Goal: Communication & Community: Answer question/provide support

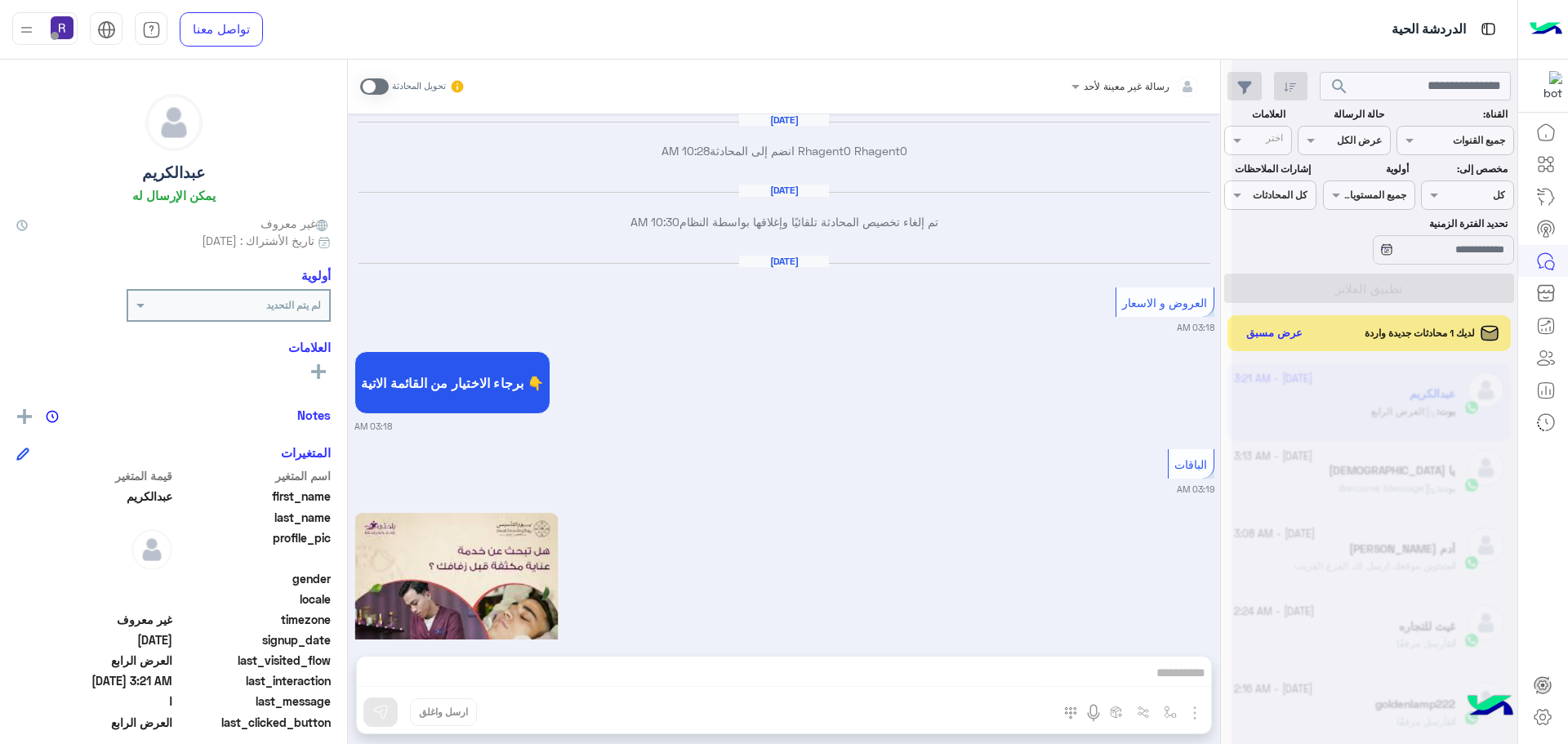
scroll to position [616, 0]
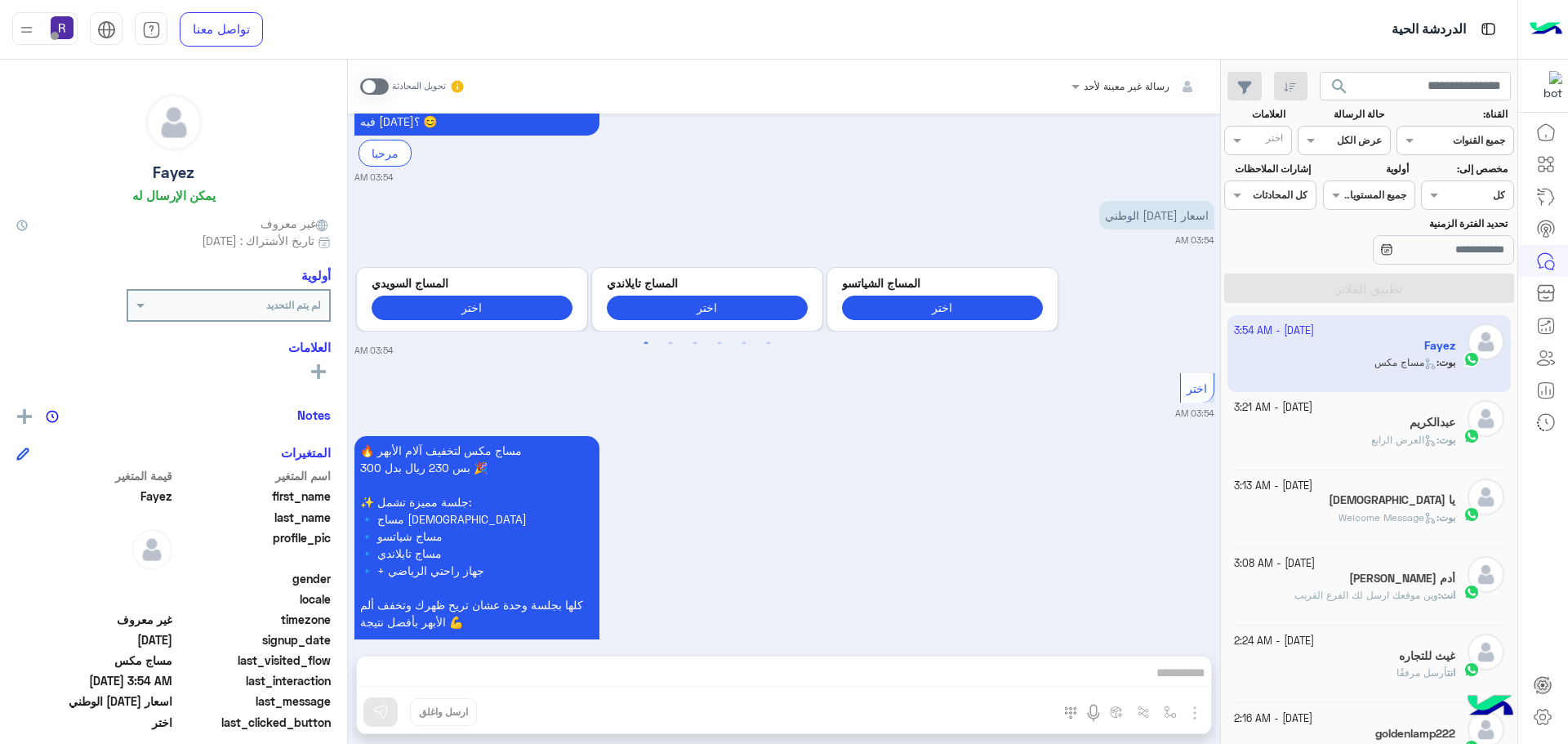
scroll to position [1358, 0]
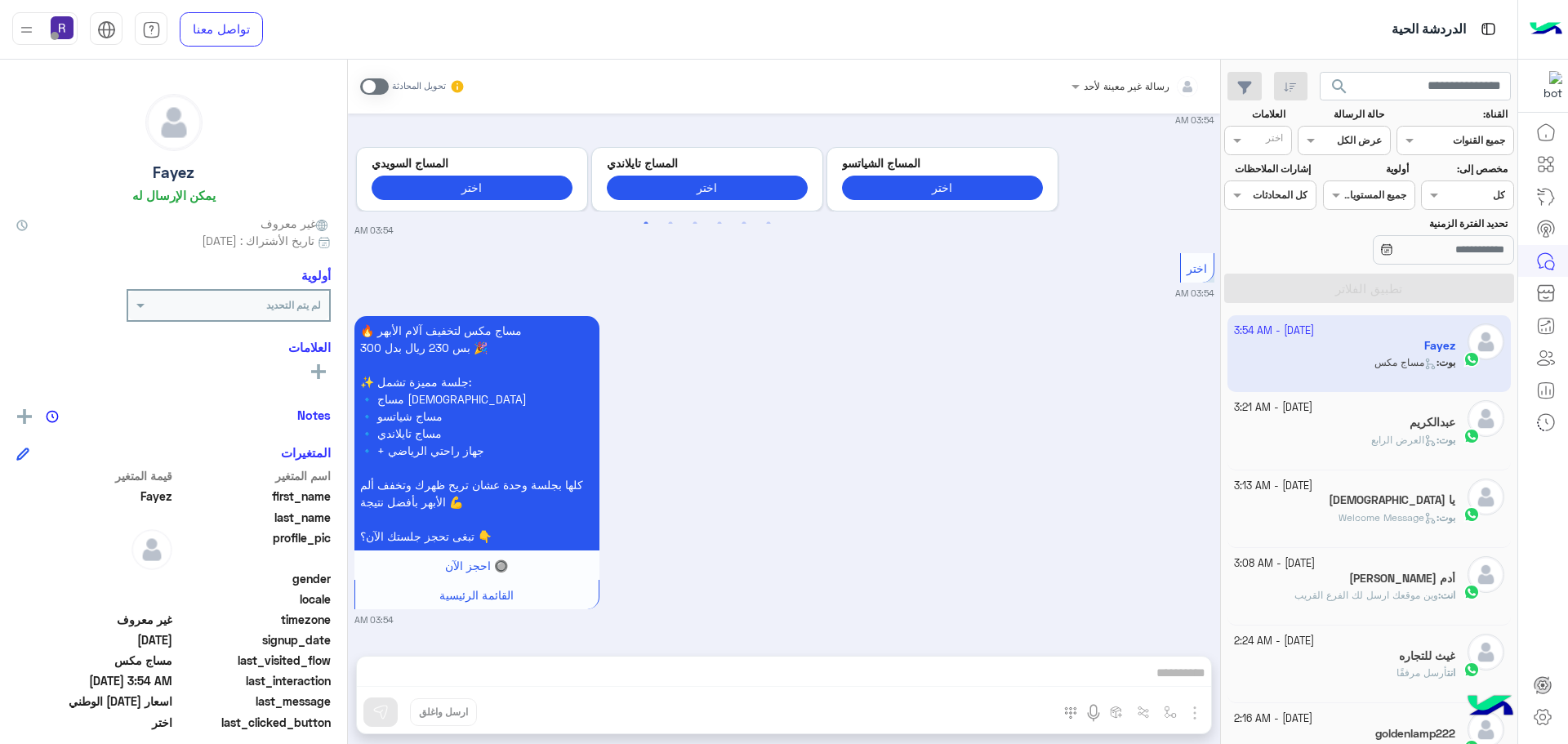
click at [369, 84] on span at bounding box center [375, 86] width 29 height 16
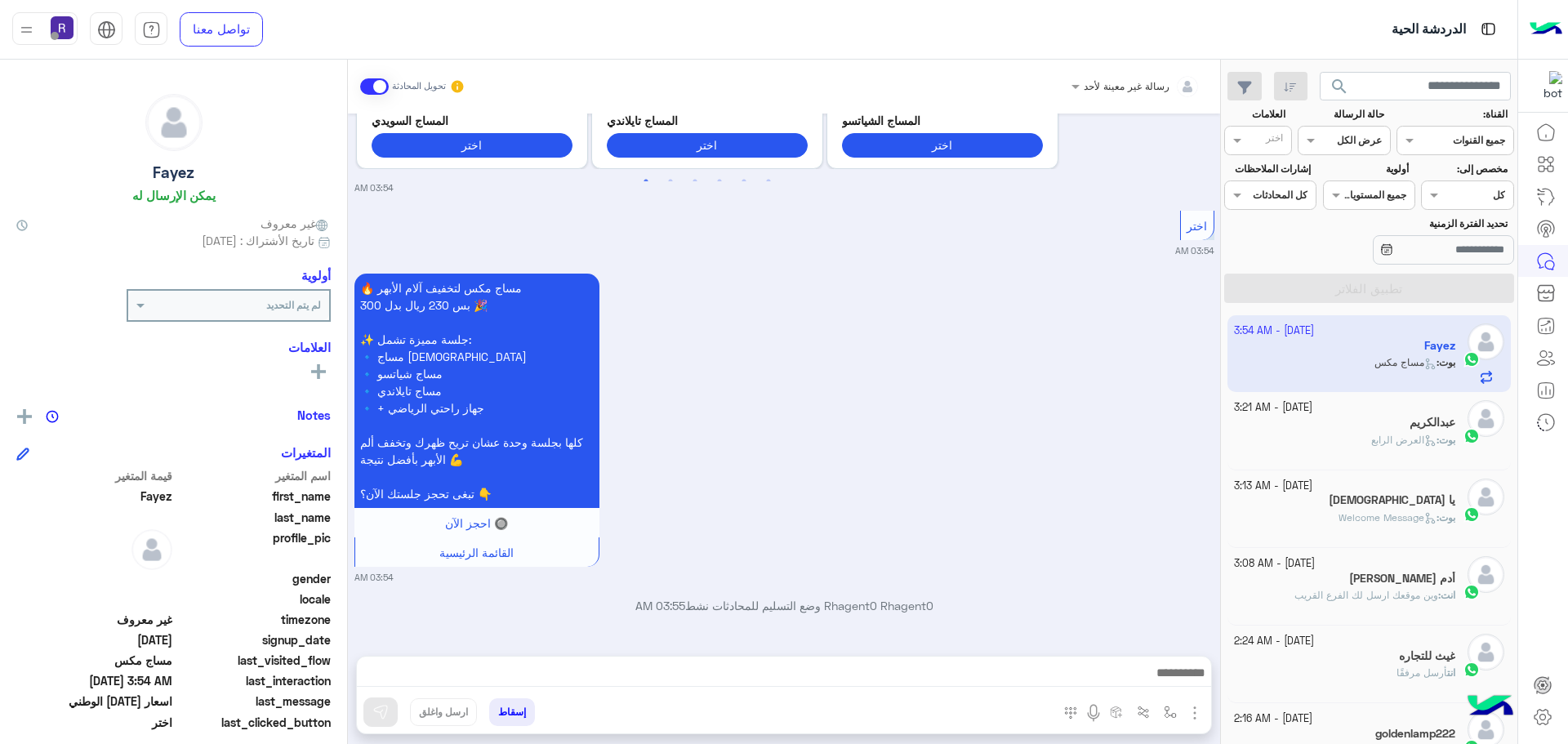
click at [1194, 718] on img "button" at bounding box center [1195, 713] width 20 height 20
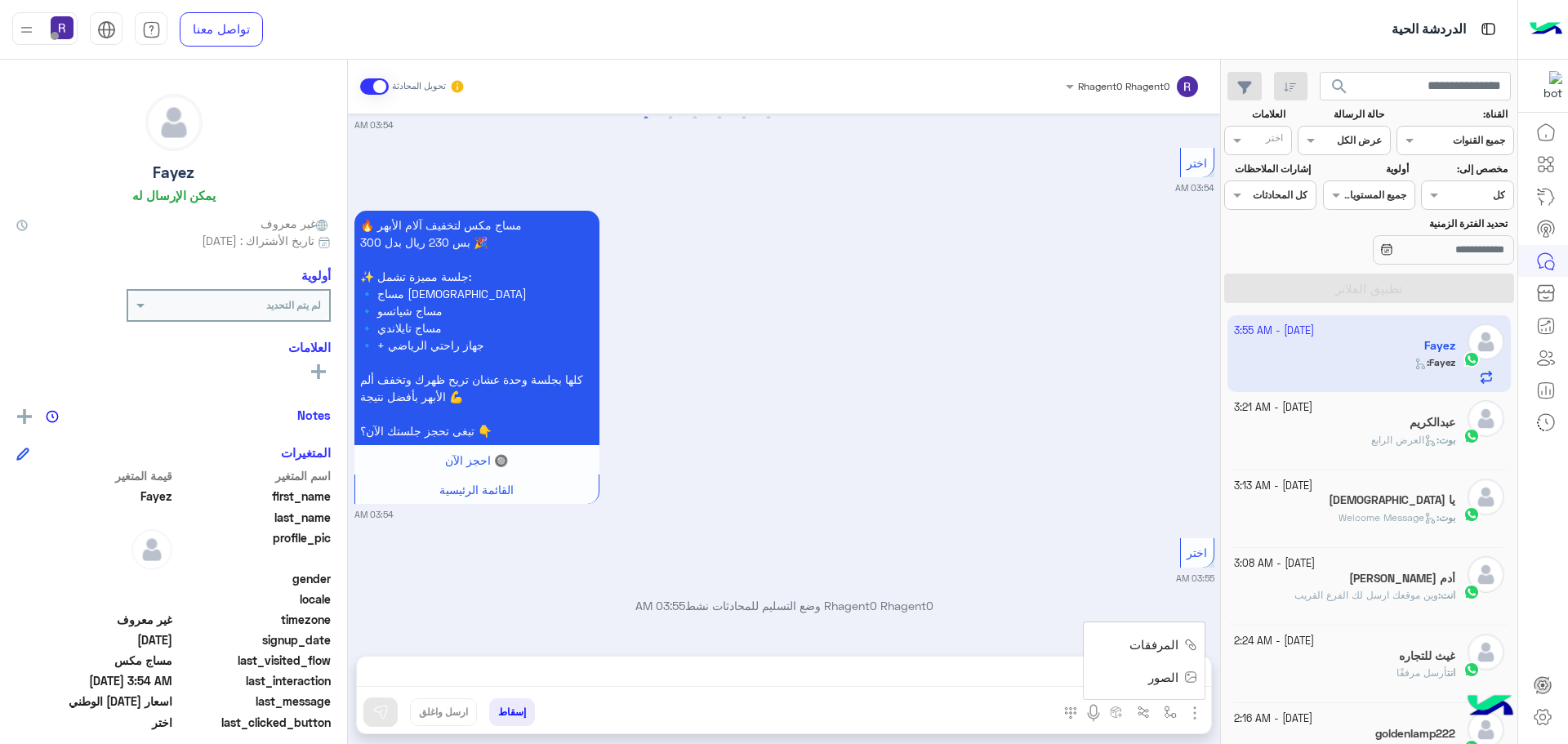
click at [1170, 684] on span "الصور" at bounding box center [1163, 677] width 31 height 19
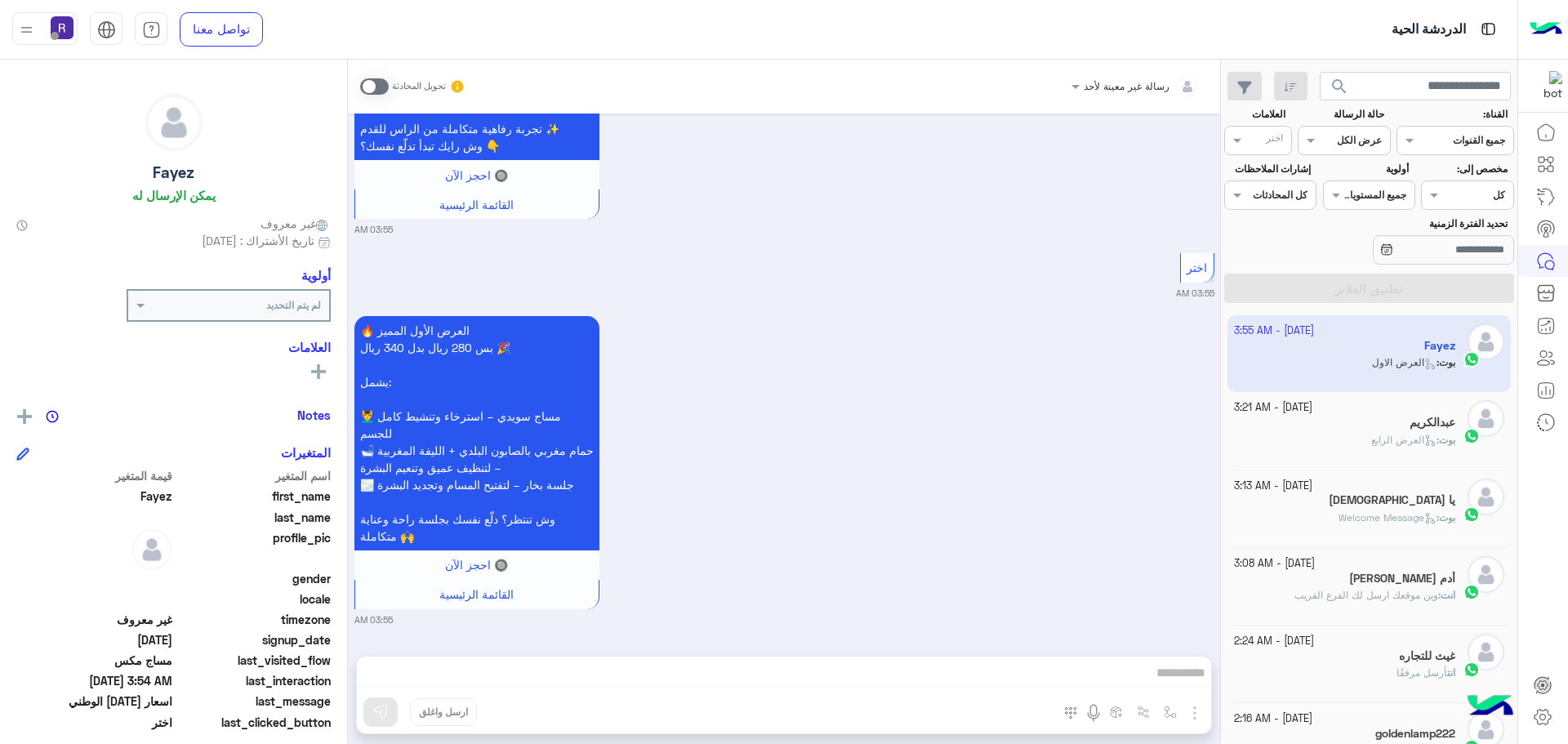
scroll to position [3684, 0]
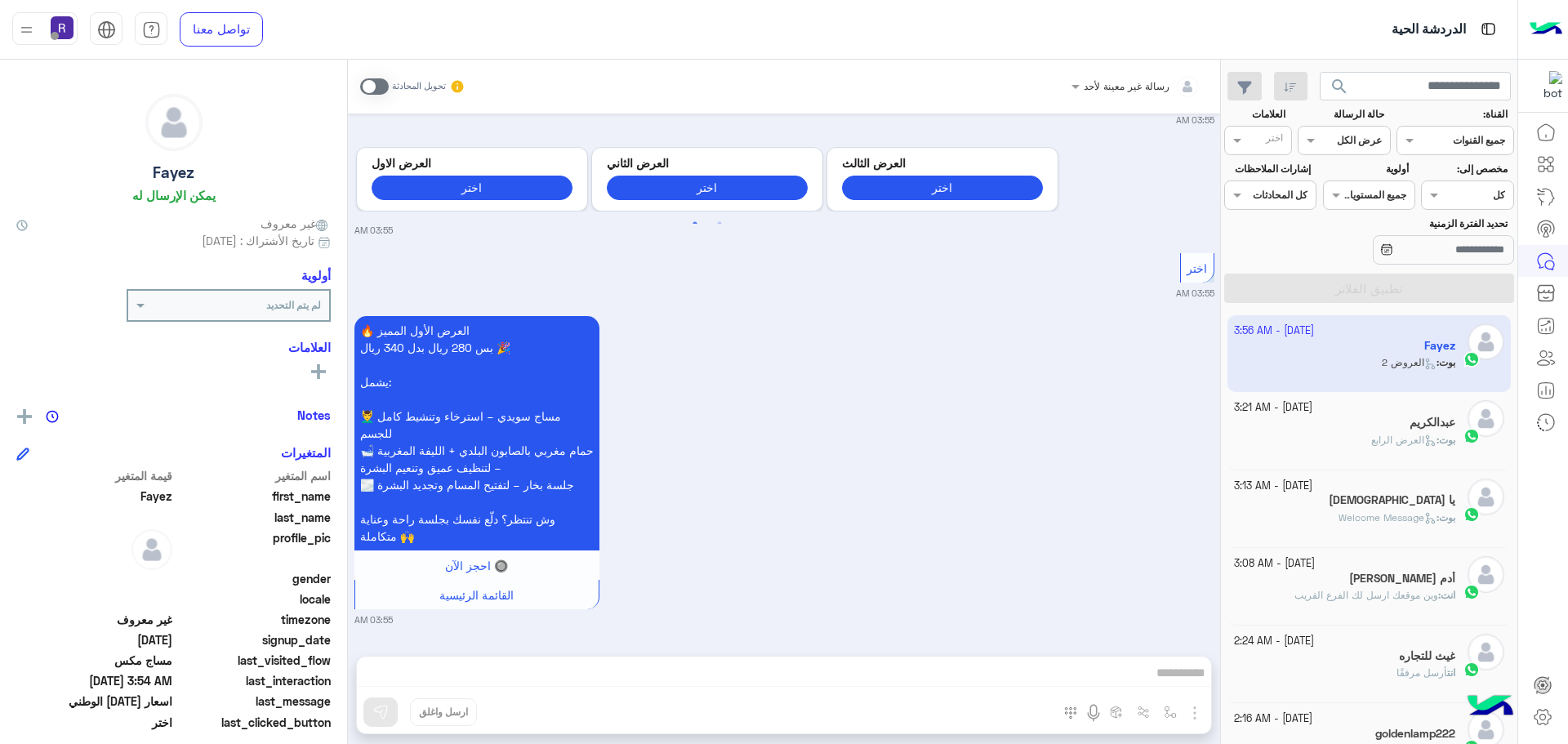
click at [373, 91] on span at bounding box center [375, 86] width 29 height 16
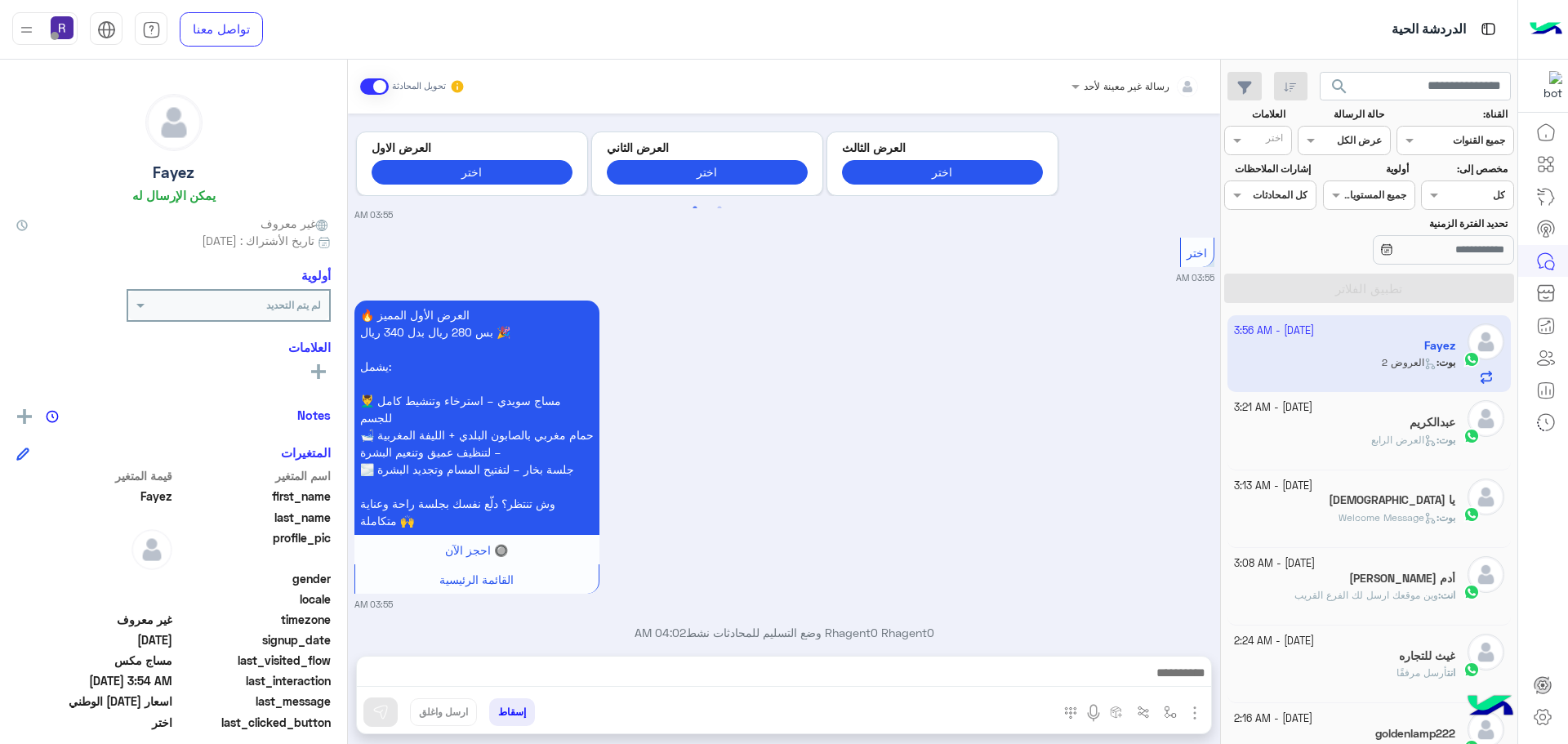
scroll to position [3727, 0]
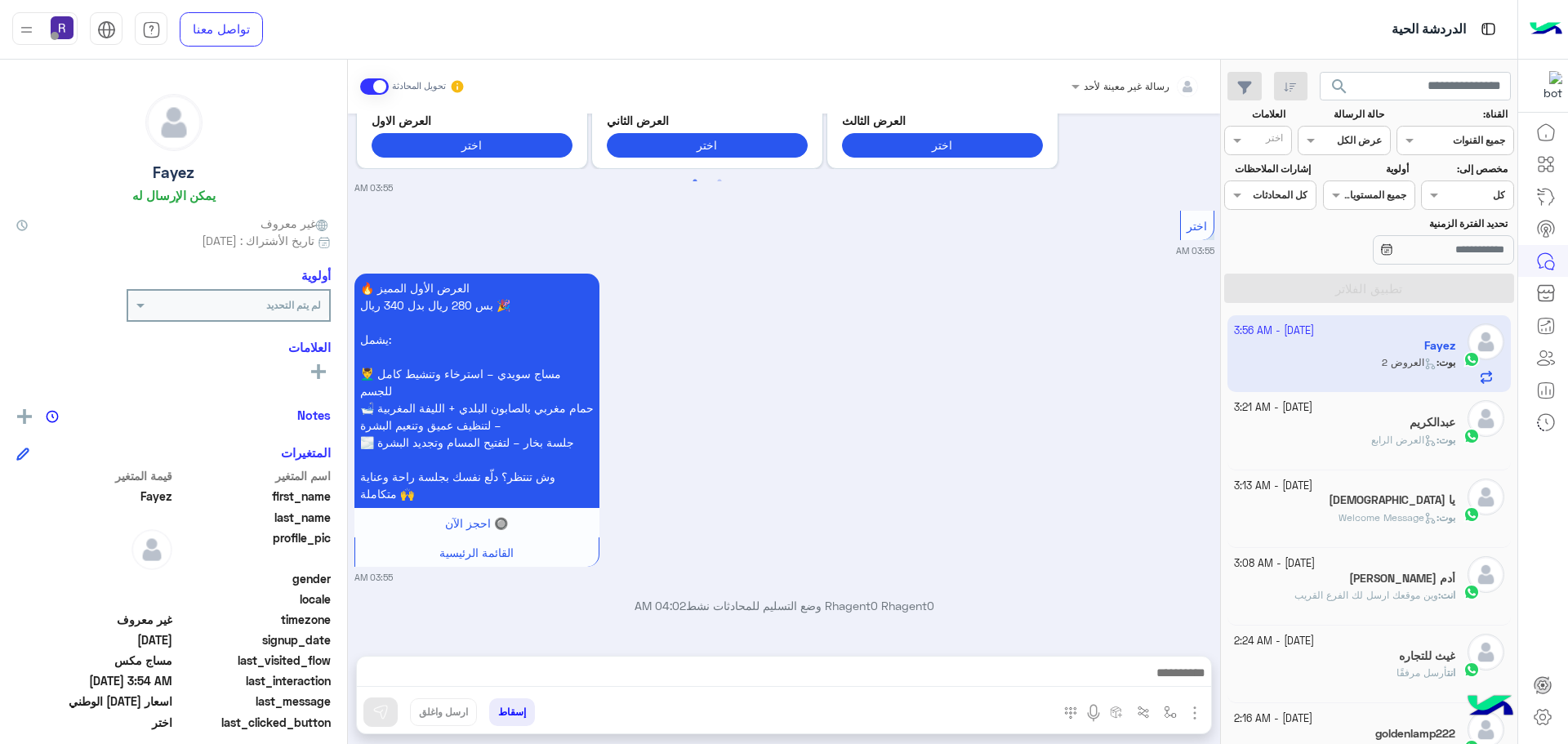
click at [1196, 714] on img "button" at bounding box center [1195, 713] width 20 height 20
click at [1166, 682] on span "الصور" at bounding box center [1163, 677] width 31 height 19
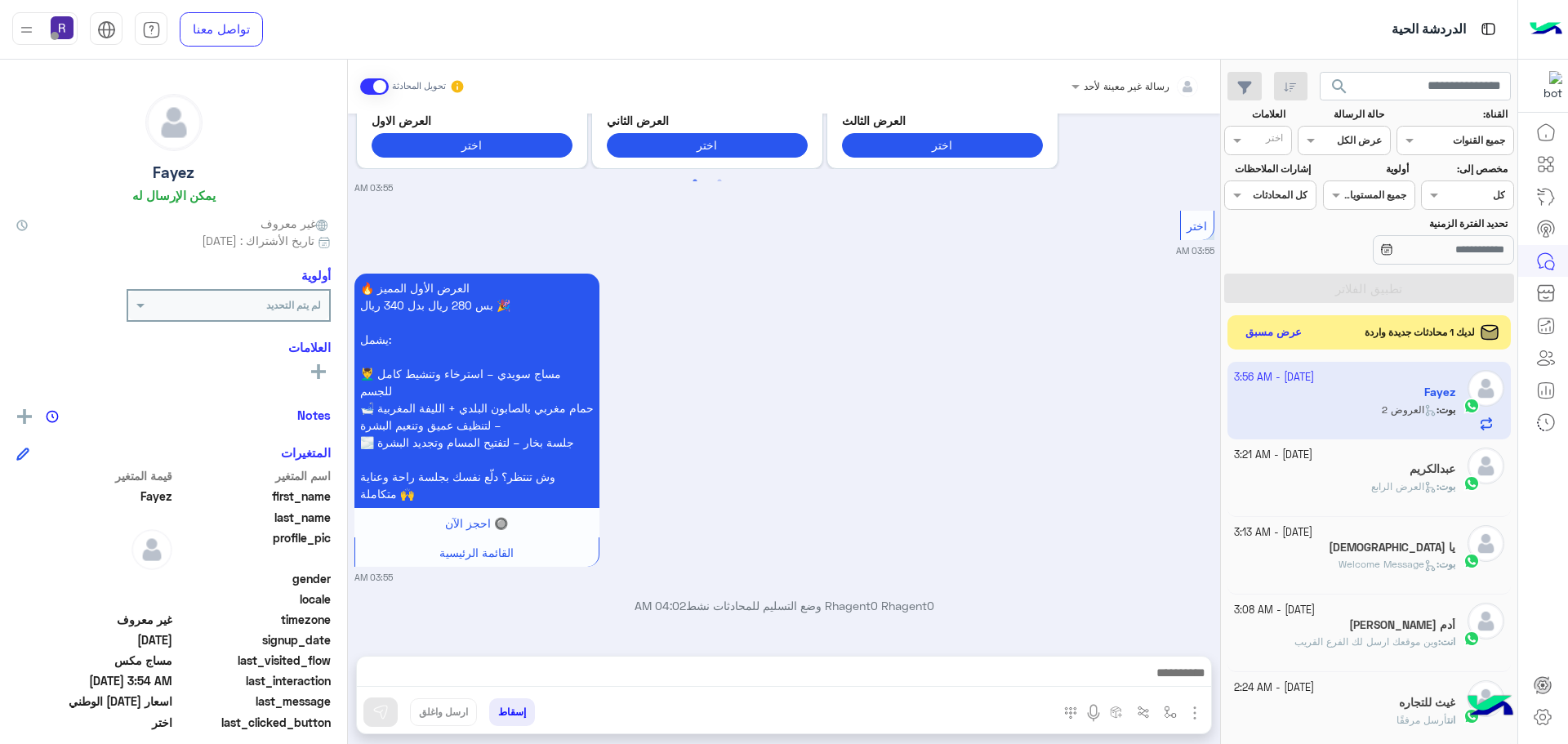
click at [1264, 327] on button "عرض مسبق" at bounding box center [1274, 333] width 69 height 22
